Goal: Task Accomplishment & Management: Manage account settings

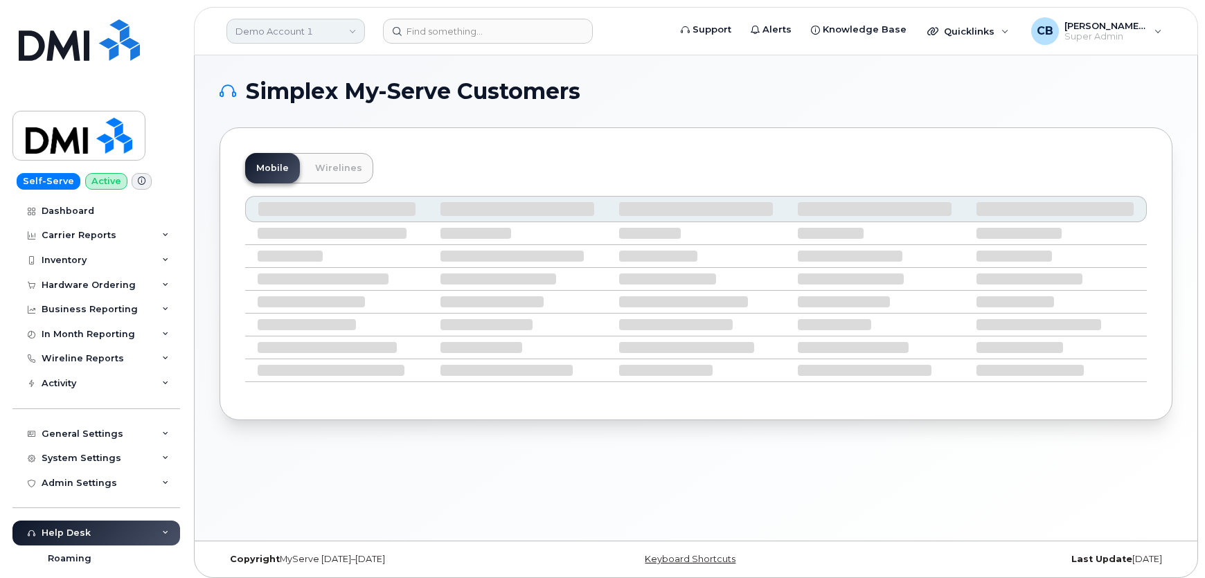
click at [296, 39] on link "Demo Account 1" at bounding box center [295, 31] width 138 height 25
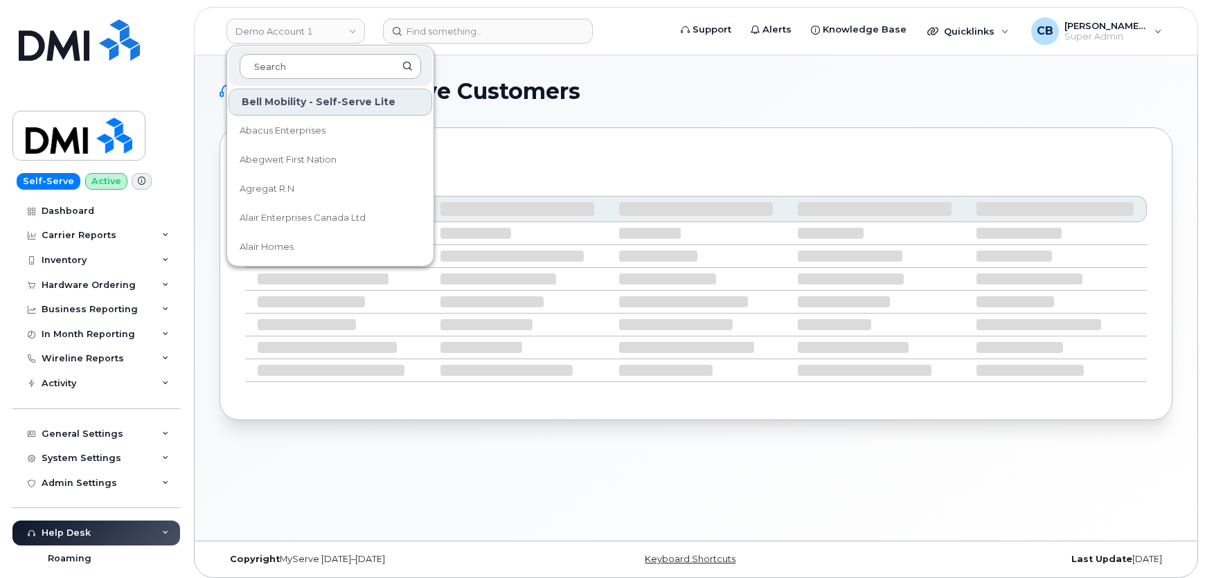
click at [295, 60] on input at bounding box center [330, 66] width 181 height 25
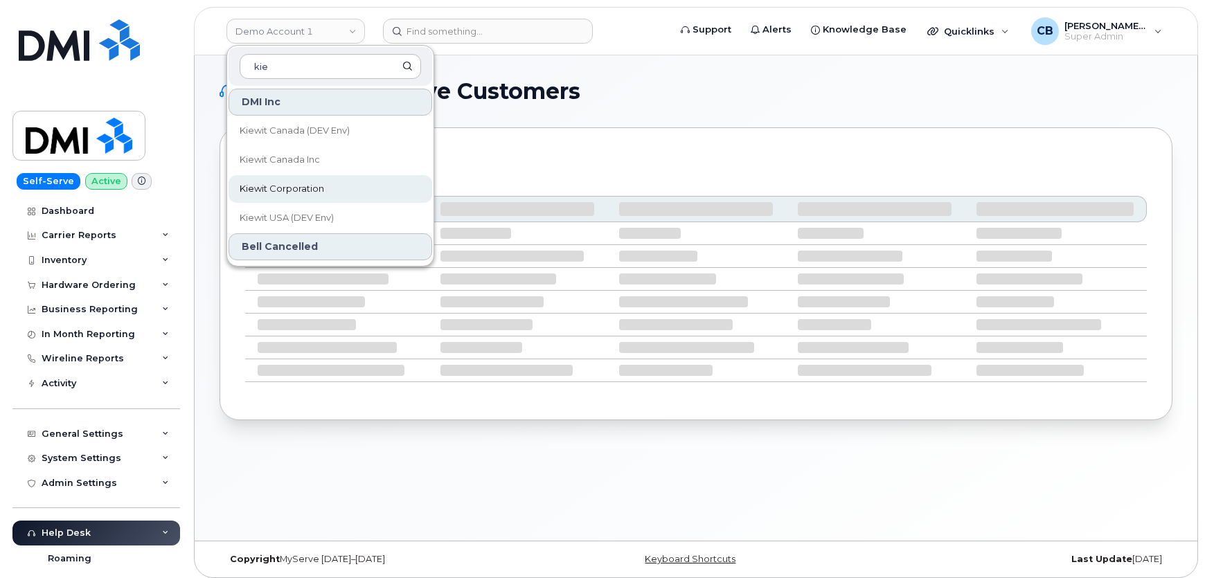
type input "kie"
click at [285, 185] on span "Kiewit Corporation" at bounding box center [282, 189] width 84 height 14
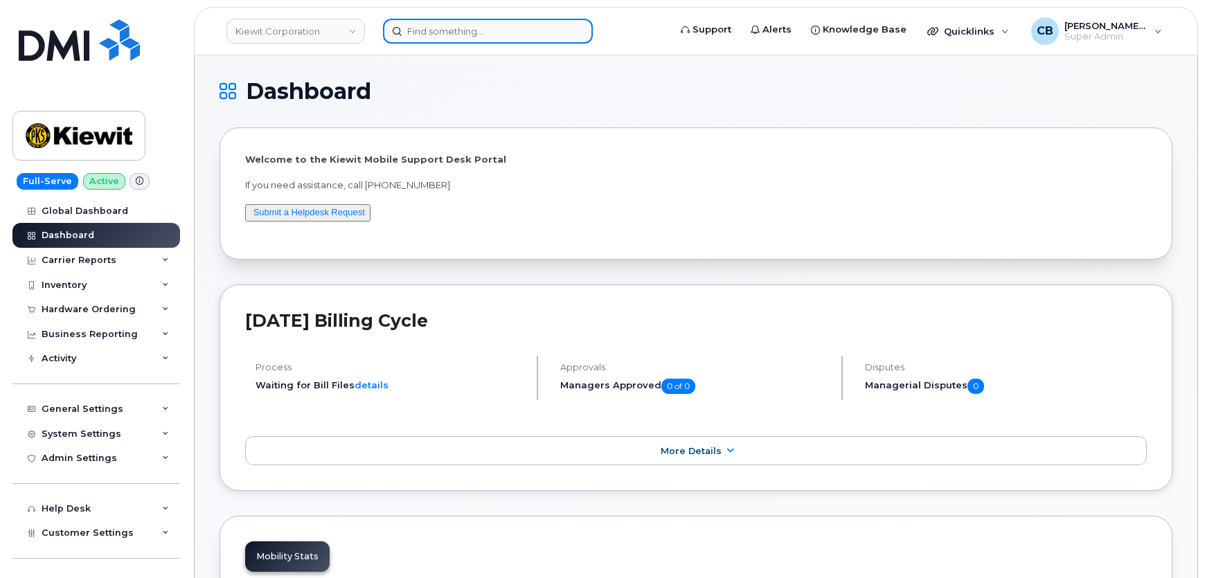
click at [507, 33] on input at bounding box center [488, 31] width 210 height 25
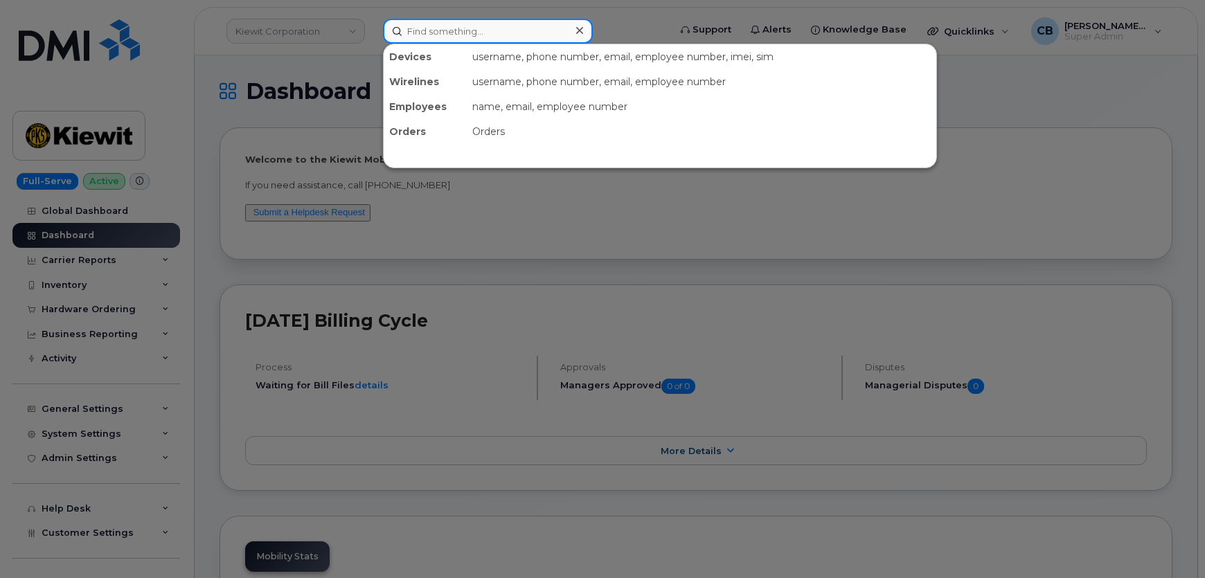
paste input "[PHONE_NUMBER]."
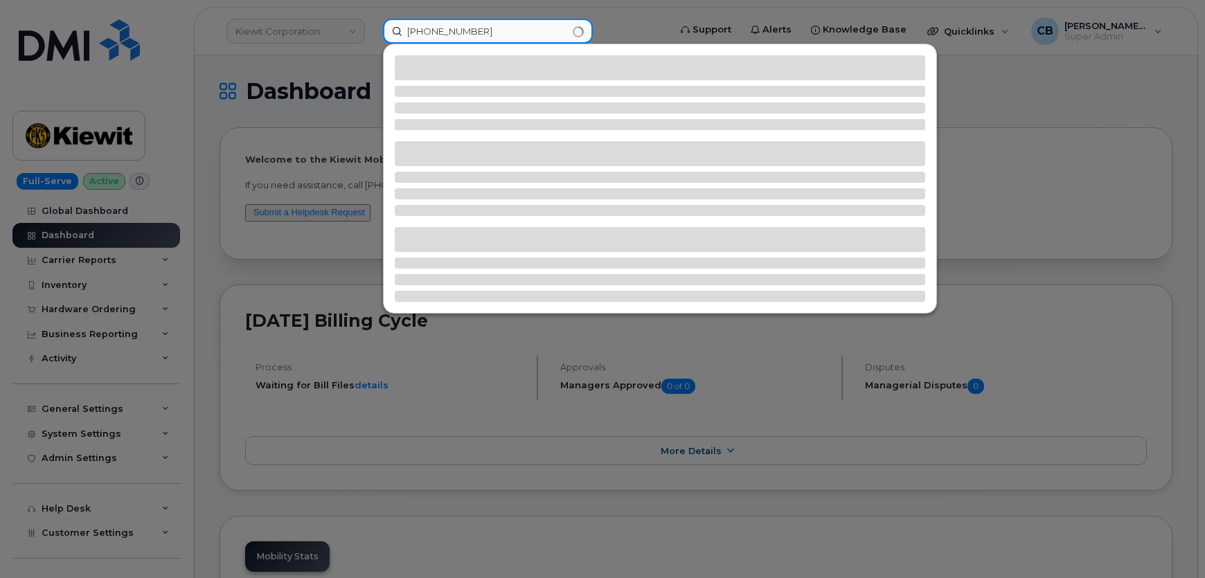
type input "[PHONE_NUMBER]"
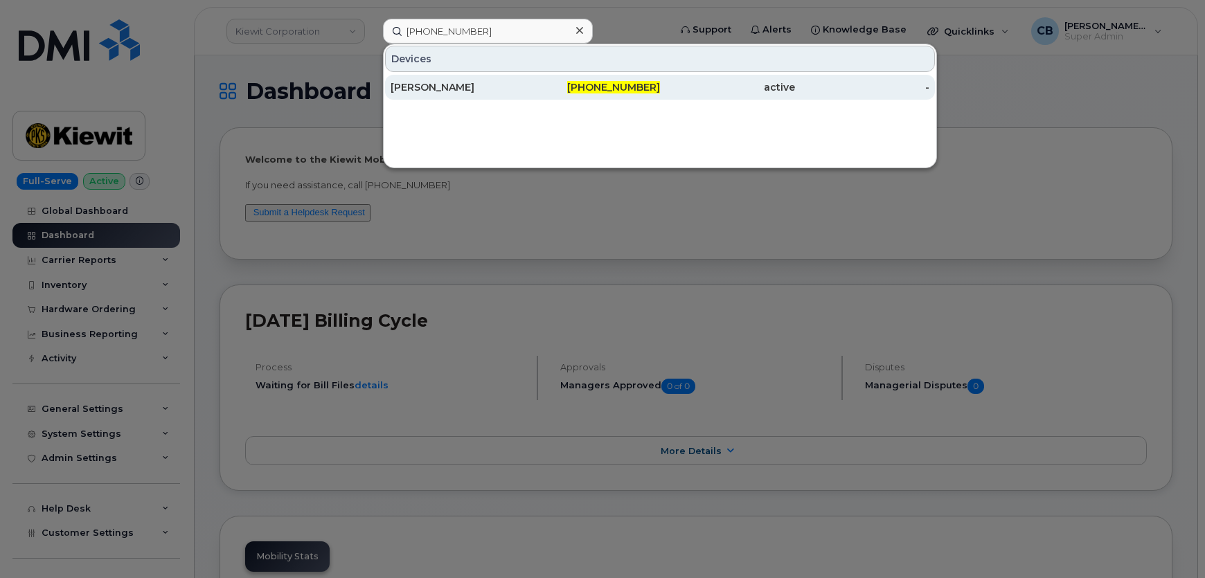
click at [484, 90] on div "[PERSON_NAME]" at bounding box center [457, 87] width 135 height 14
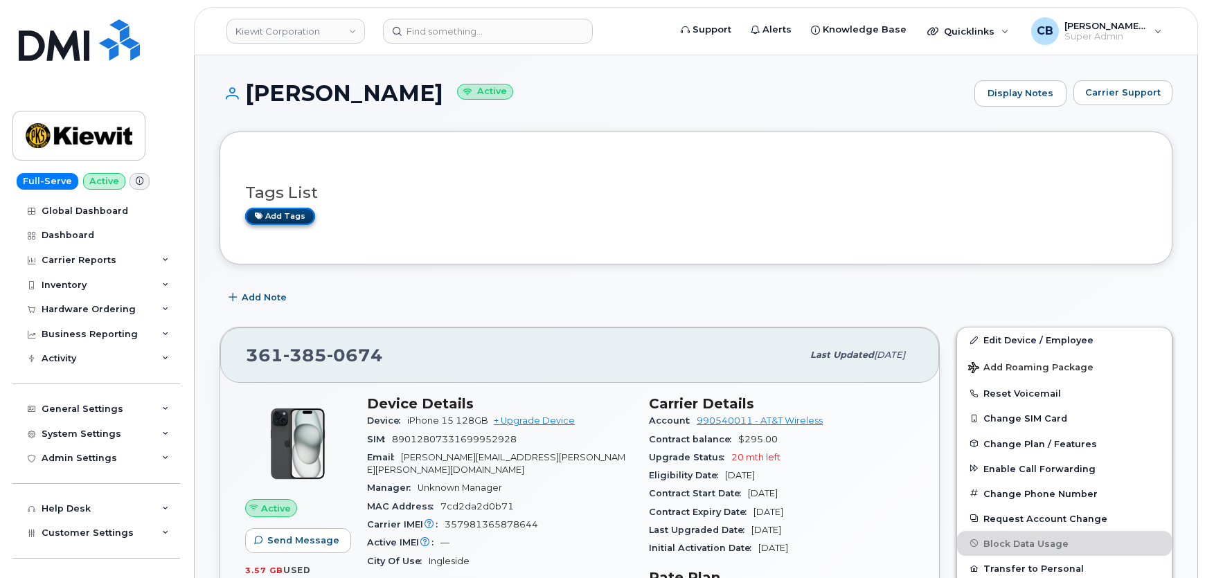
click at [273, 217] on link "Add tags" at bounding box center [280, 216] width 70 height 17
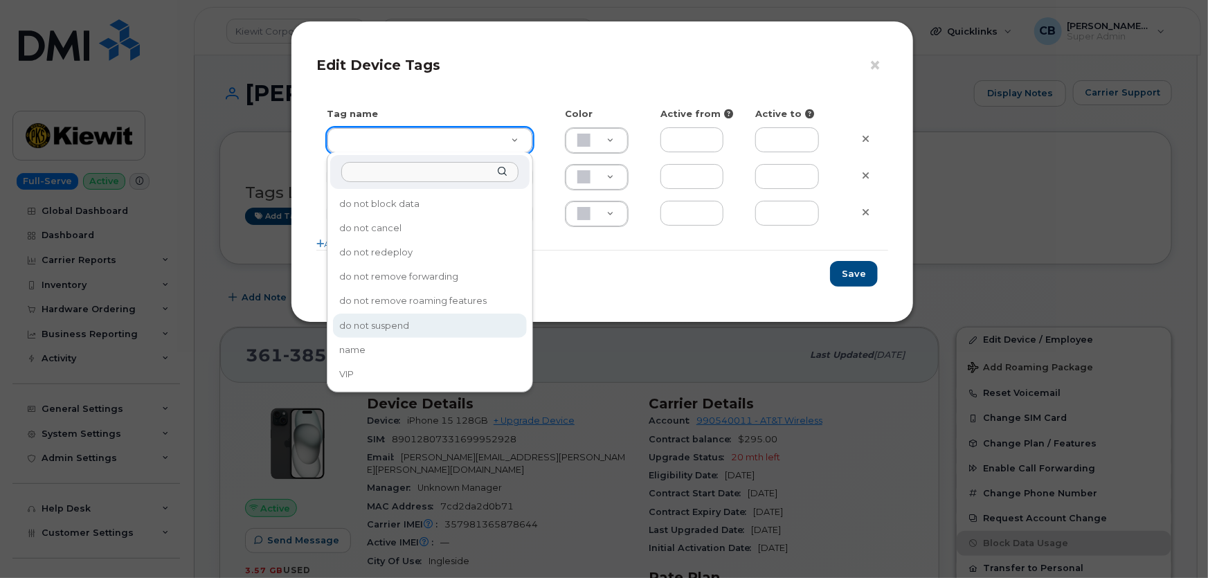
type input "do not suspend"
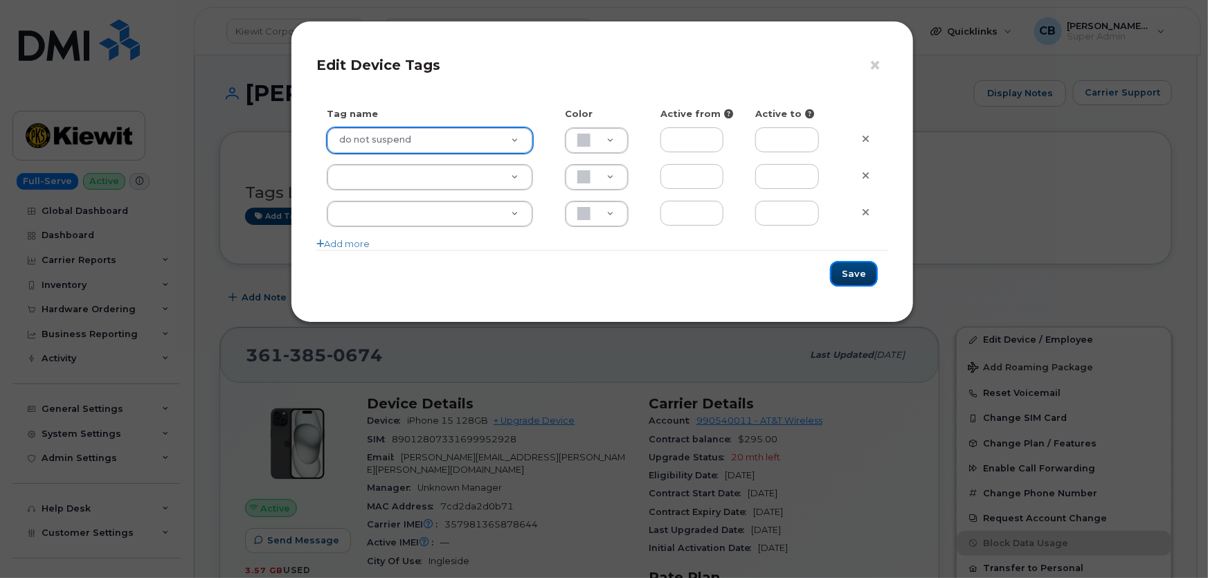
click at [870, 269] on button "Save" at bounding box center [854, 274] width 48 height 26
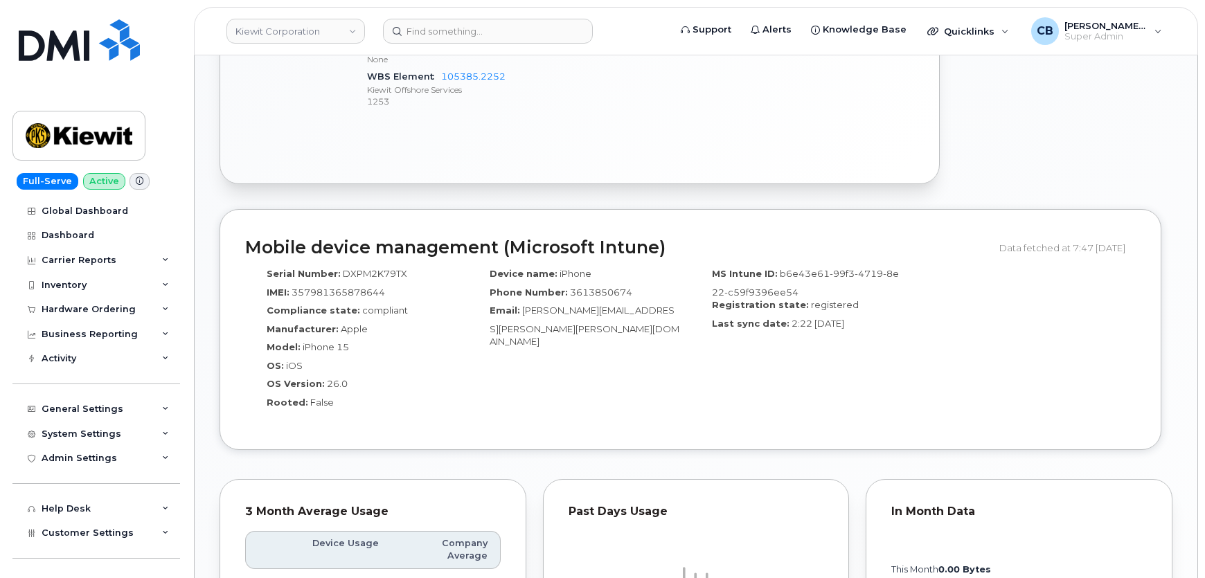
scroll to position [881, 0]
